Goal: Navigation & Orientation: Find specific page/section

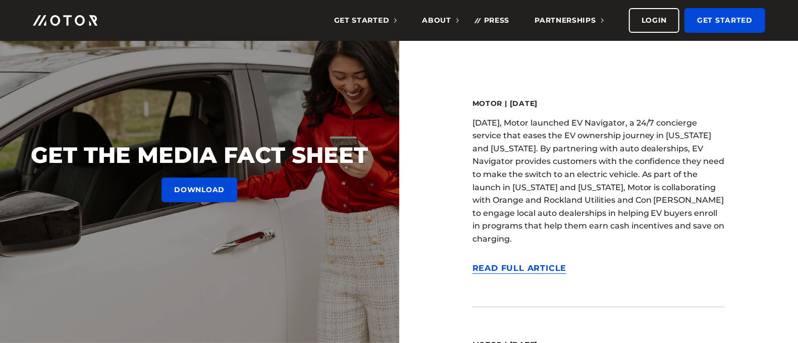
click at [77, 16] on img at bounding box center [65, 20] width 65 height 11
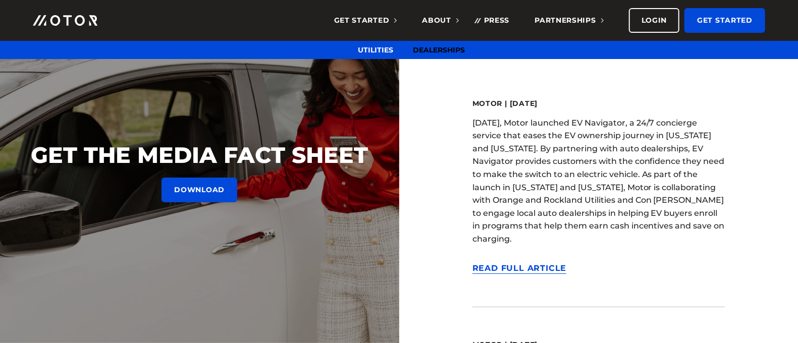
click at [449, 47] on link "Dealerships" at bounding box center [440, 49] width 52 height 9
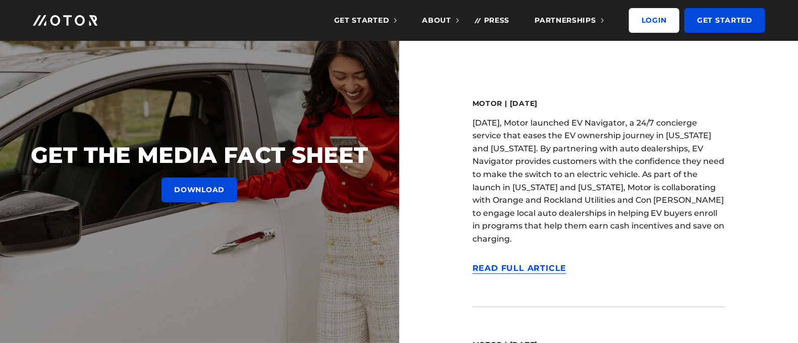
click at [659, 23] on link "Login" at bounding box center [654, 20] width 51 height 25
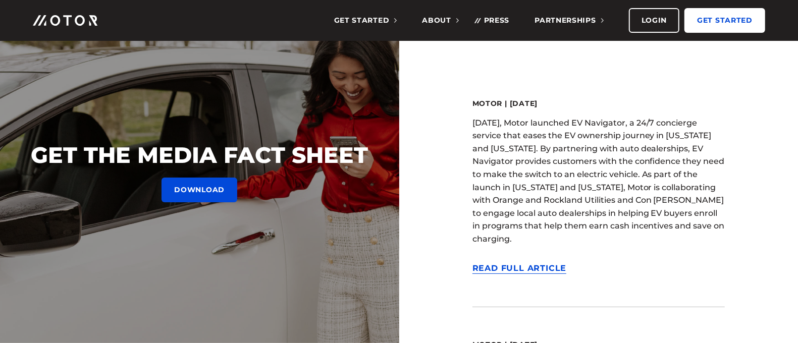
click at [734, 14] on link "Get Started" at bounding box center [725, 20] width 81 height 25
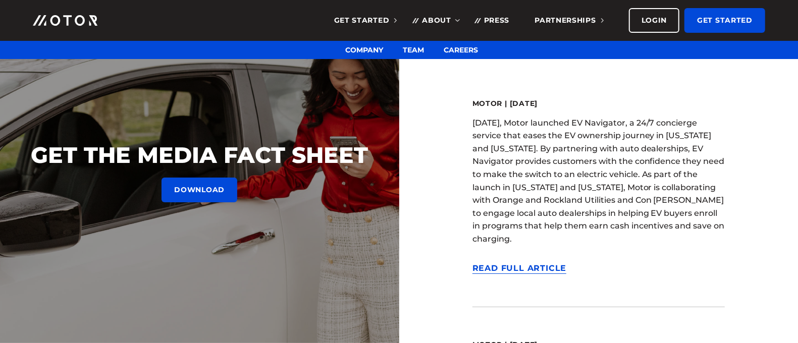
click at [426, 19] on span "About" at bounding box center [440, 20] width 37 height 9
click at [371, 47] on link "Company" at bounding box center [364, 49] width 38 height 9
